Goal: Information Seeking & Learning: Learn about a topic

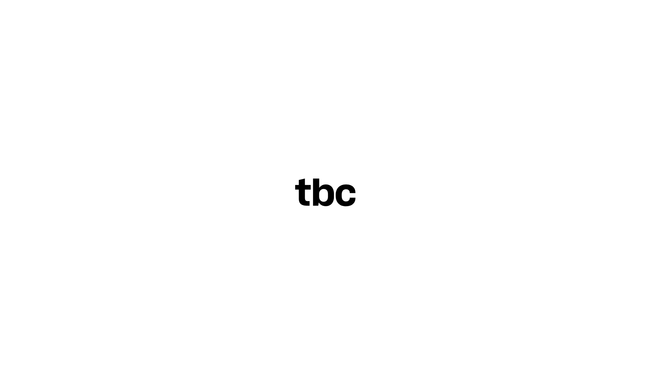
scroll to position [0, 18]
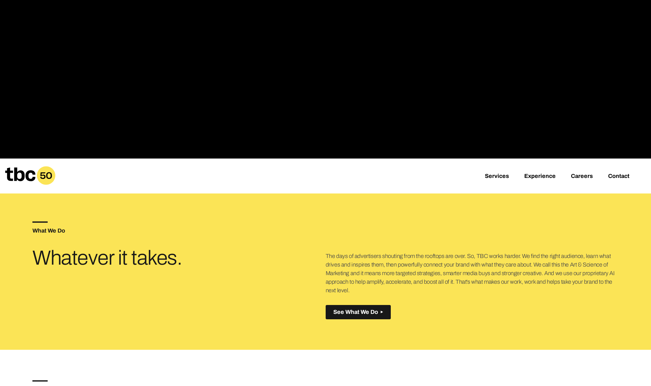
scroll to position [250, 0]
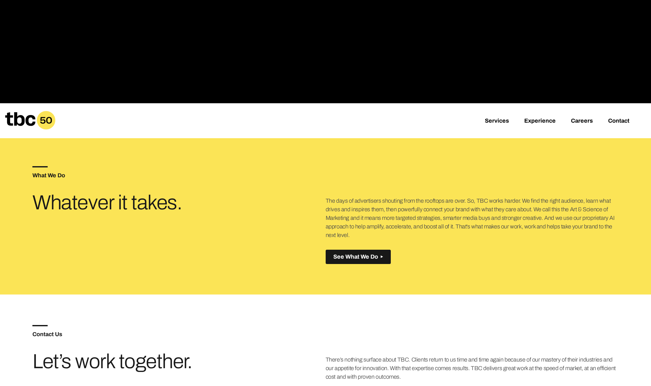
click at [540, 122] on link "Experience" at bounding box center [539, 122] width 31 height 8
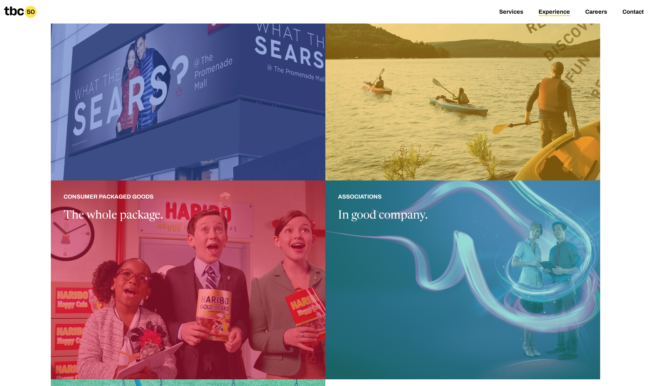
scroll to position [653, 0]
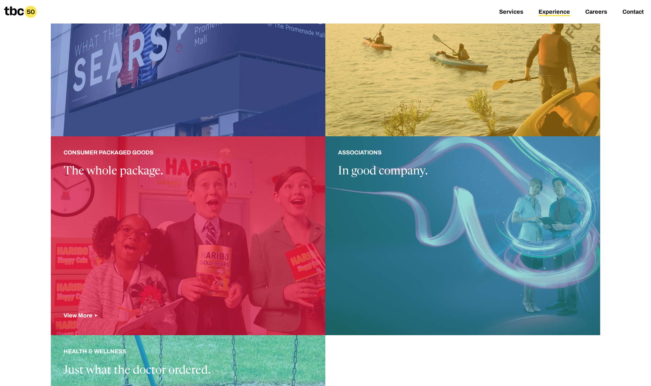
click at [113, 171] on div at bounding box center [188, 235] width 274 height 199
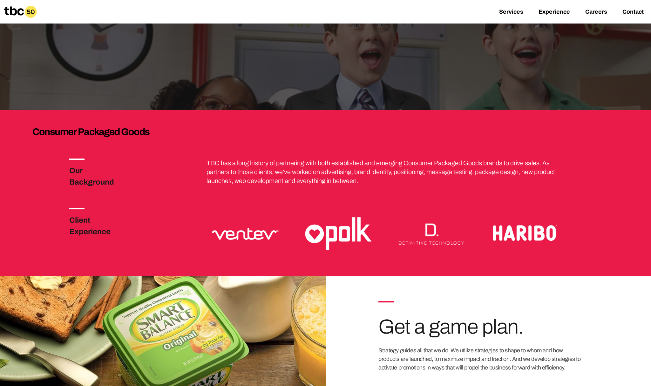
scroll to position [111, 0]
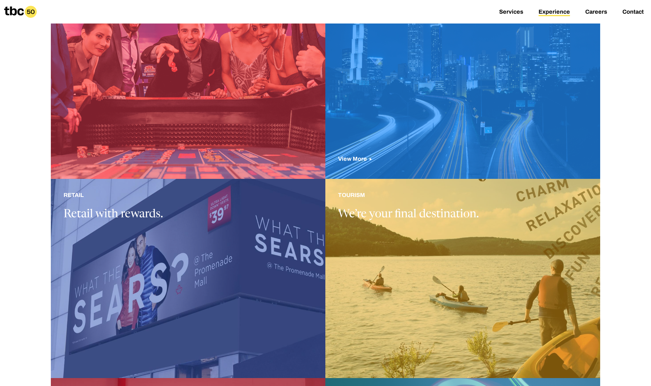
scroll to position [422, 0]
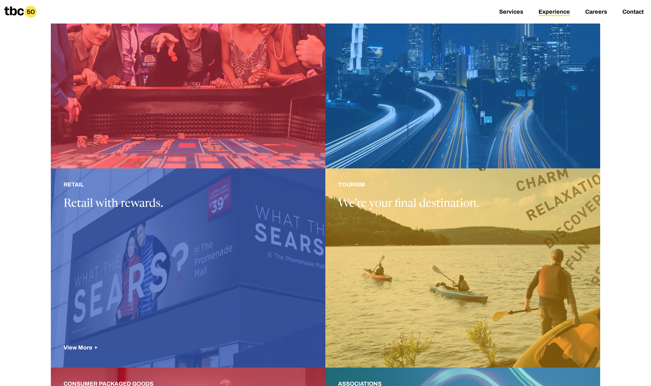
click at [203, 256] on div at bounding box center [188, 267] width 274 height 199
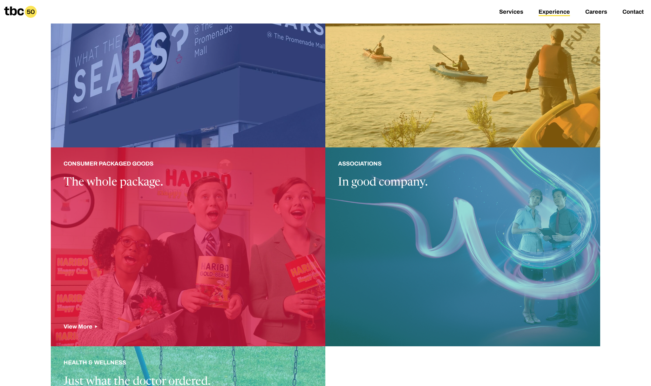
scroll to position [662, 0]
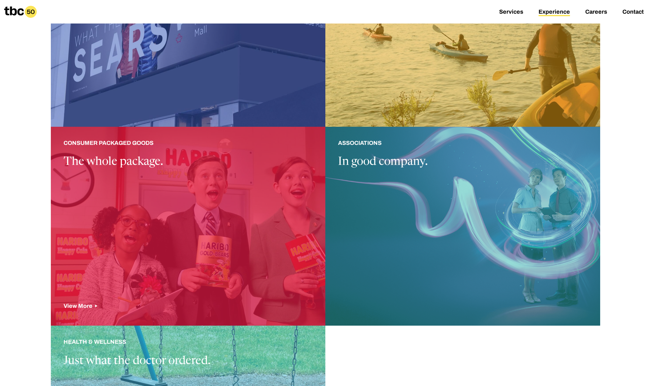
click at [246, 207] on div at bounding box center [188, 226] width 274 height 199
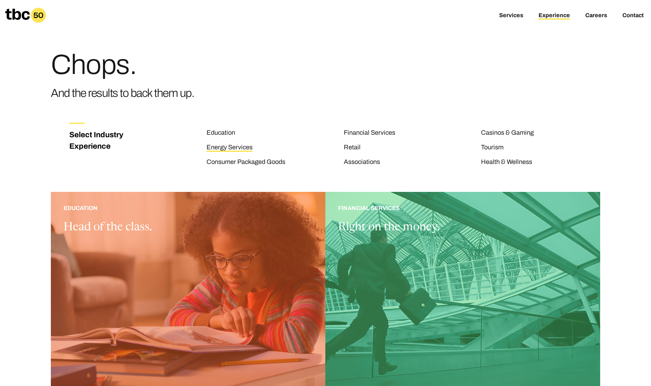
click at [224, 145] on link "Energy Services" at bounding box center [229, 148] width 46 height 8
